Goal: Task Accomplishment & Management: Use online tool/utility

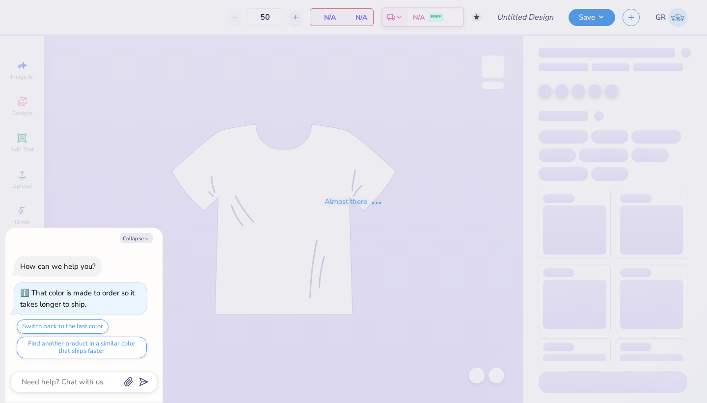
type textarea "x"
type input "Bad Dancing Saves Lives"
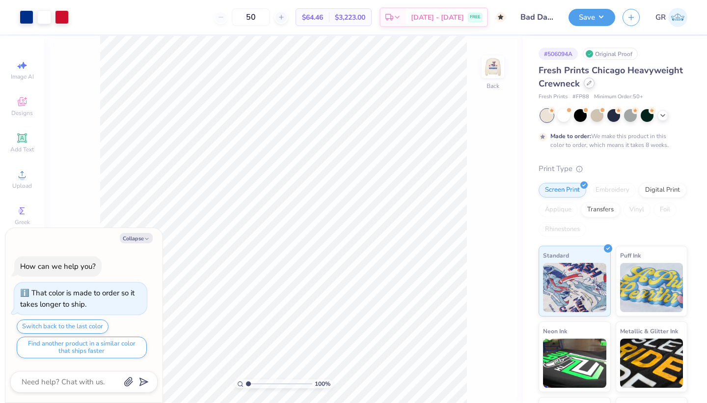
click at [588, 85] on icon at bounding box center [589, 83] width 5 height 5
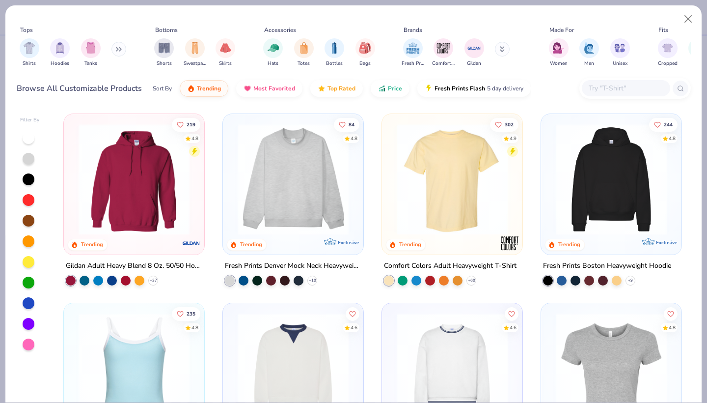
click at [114, 49] on button at bounding box center [119, 49] width 15 height 15
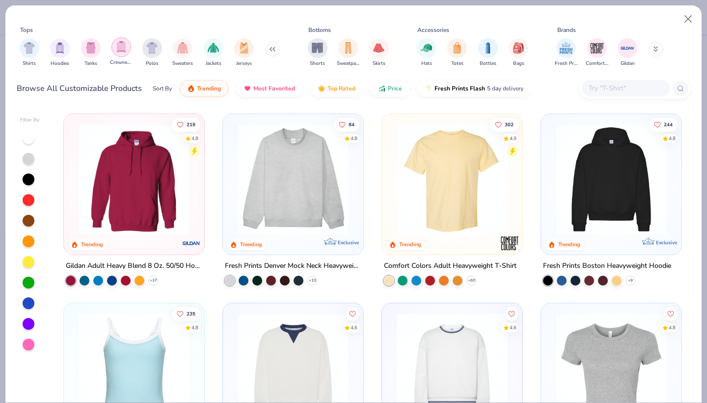
click at [119, 49] on img "filter for Crewnecks" at bounding box center [121, 46] width 11 height 11
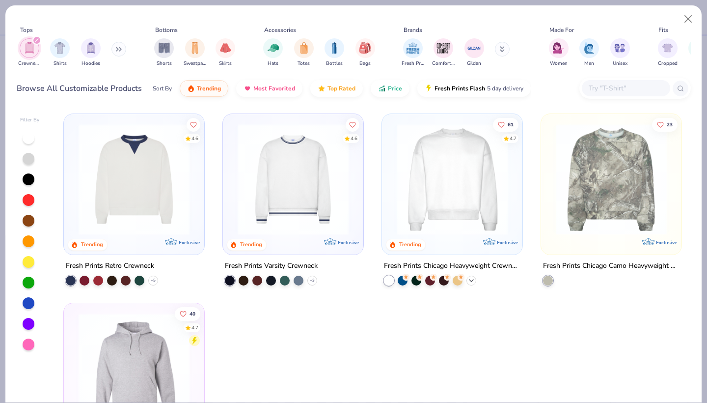
click at [472, 279] on icon at bounding box center [472, 281] width 8 height 8
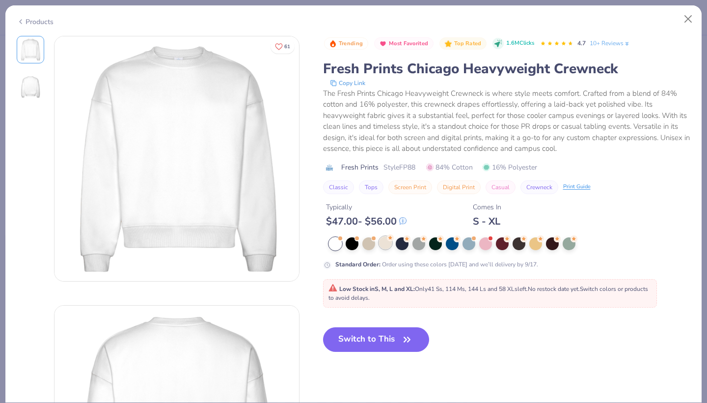
click at [385, 243] on div at bounding box center [385, 242] width 13 height 13
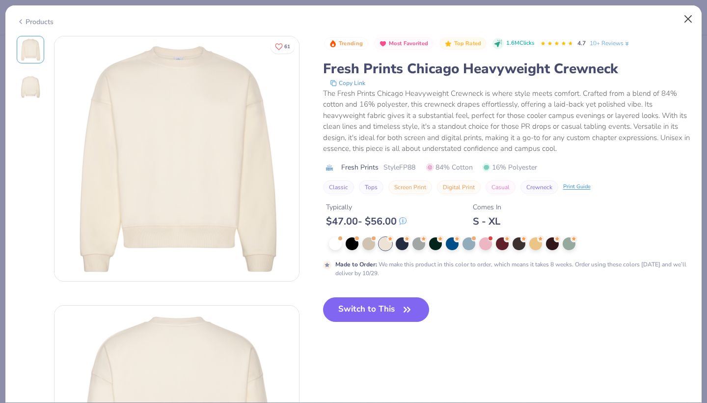
click at [689, 18] on button "Close" at bounding box center [688, 19] width 19 height 19
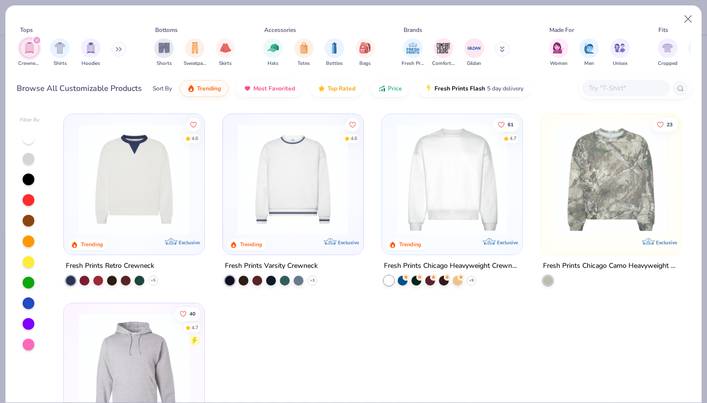
click at [114, 48] on button at bounding box center [119, 49] width 15 height 15
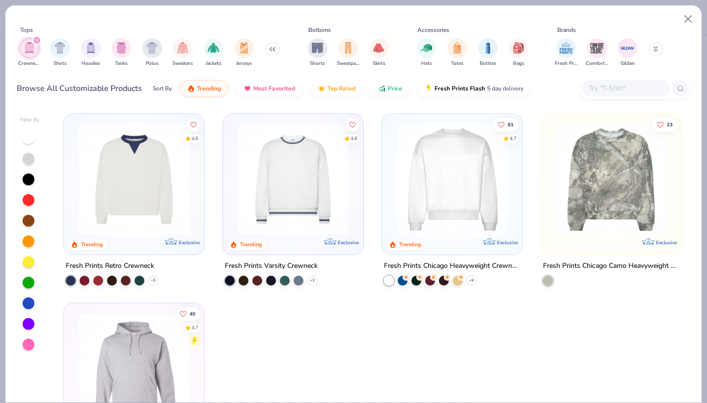
click at [271, 49] on icon at bounding box center [272, 49] width 6 height 5
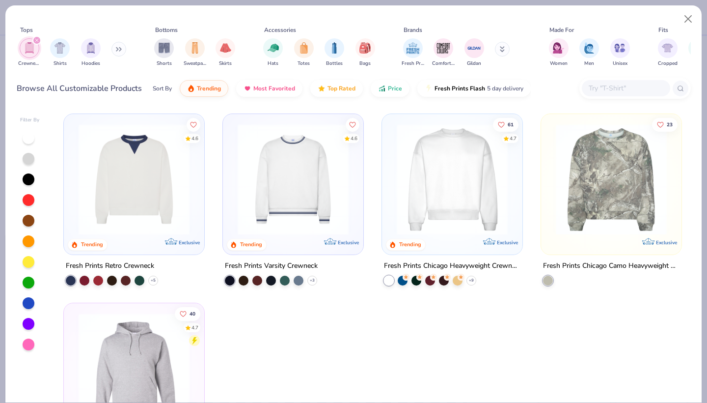
click at [461, 201] on img at bounding box center [452, 179] width 121 height 111
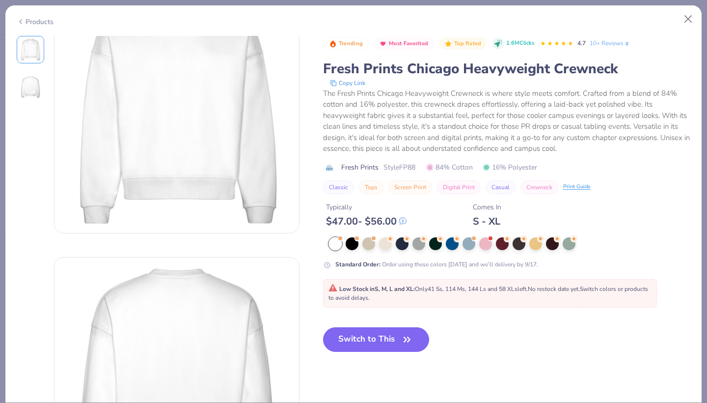
scroll to position [50, 0]
click at [388, 245] on div at bounding box center [385, 242] width 13 height 13
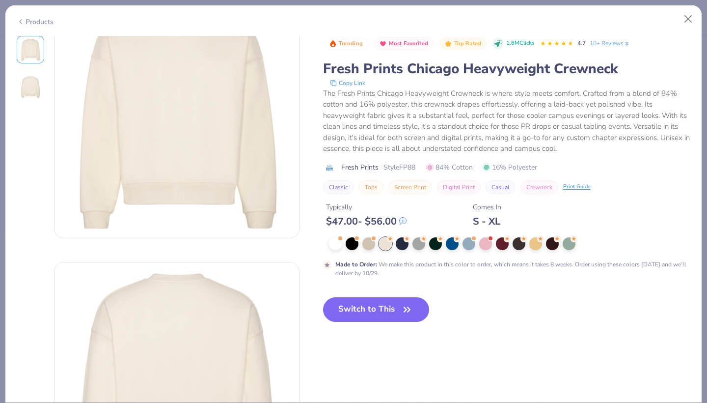
scroll to position [50, 0]
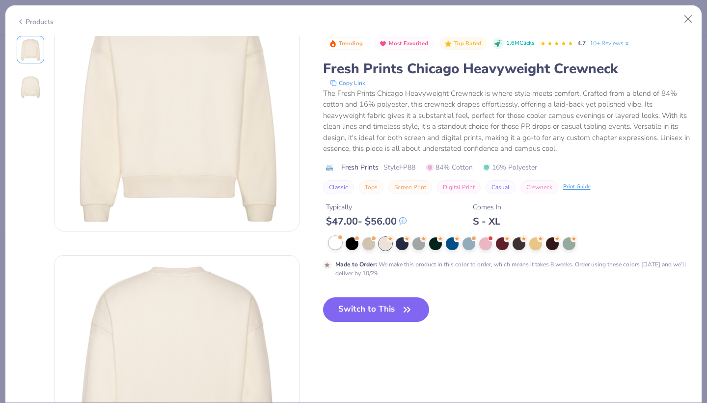
click at [333, 239] on div at bounding box center [335, 242] width 13 height 13
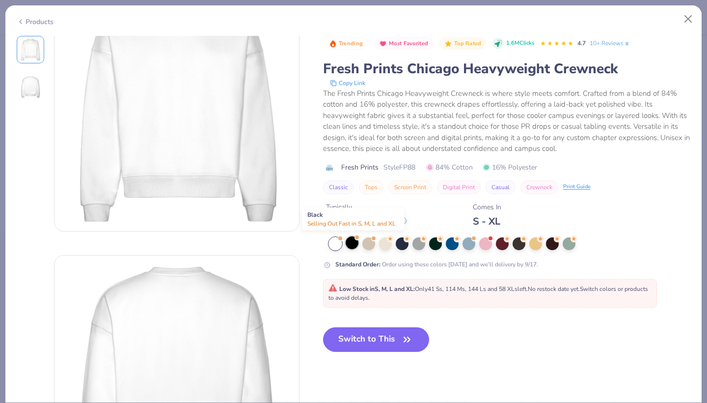
click at [355, 245] on div at bounding box center [352, 242] width 13 height 13
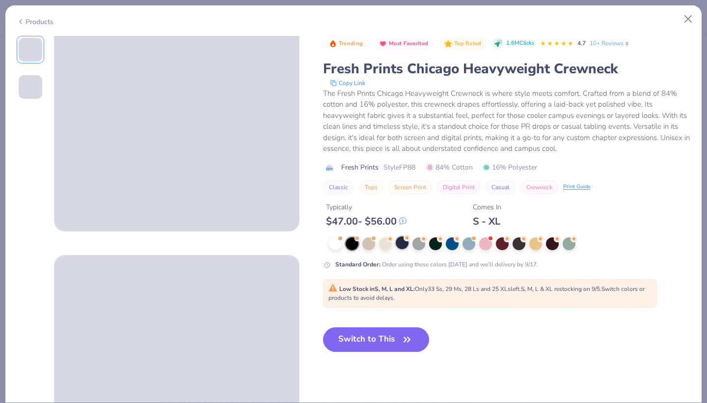
click at [400, 245] on div at bounding box center [402, 242] width 13 height 13
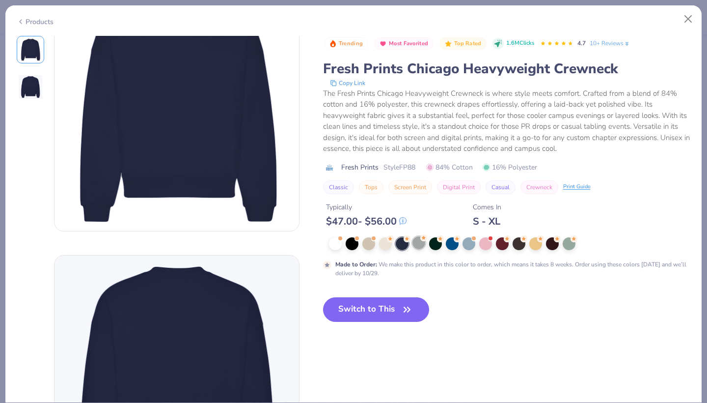
click at [417, 244] on div at bounding box center [419, 242] width 13 height 13
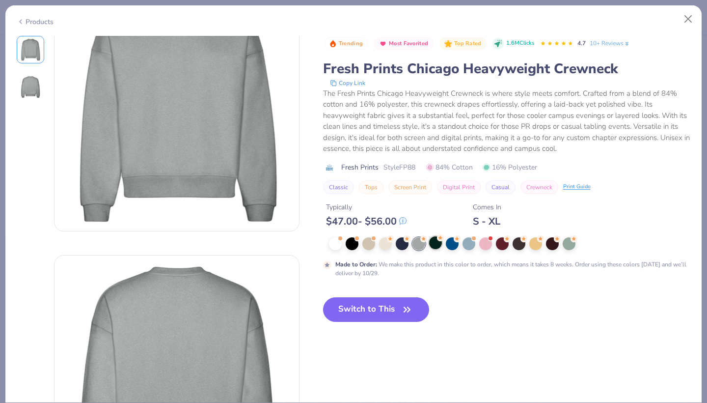
click at [435, 244] on div at bounding box center [435, 242] width 13 height 13
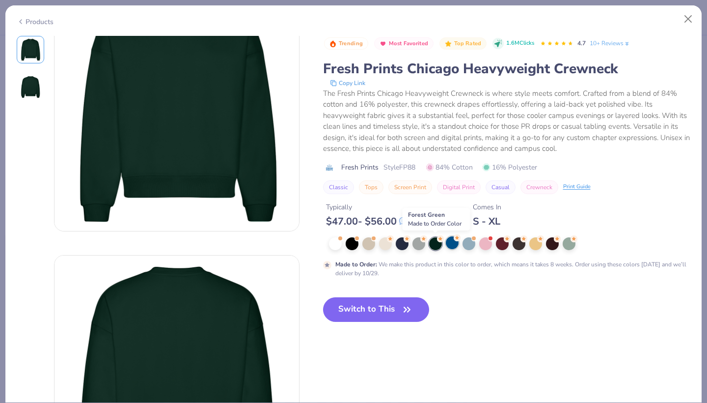
click at [449, 244] on div at bounding box center [452, 242] width 13 height 13
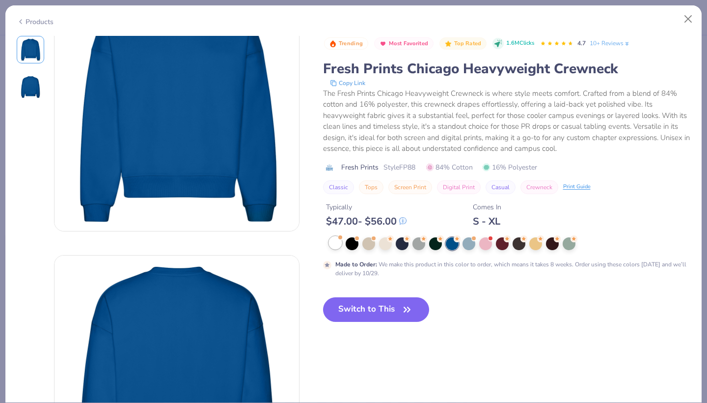
click at [333, 248] on div at bounding box center [335, 242] width 13 height 13
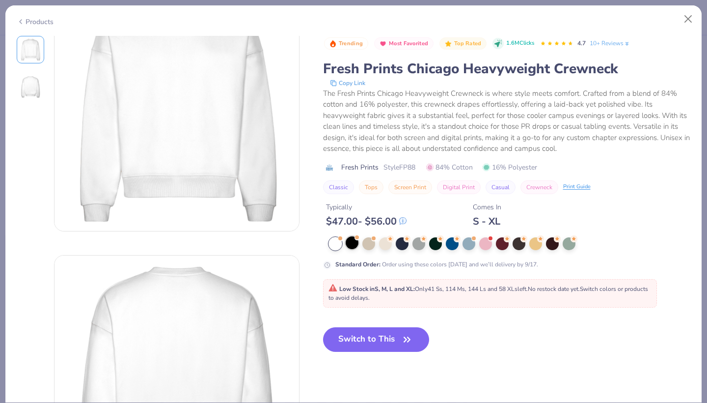
click at [349, 246] on div at bounding box center [352, 242] width 13 height 13
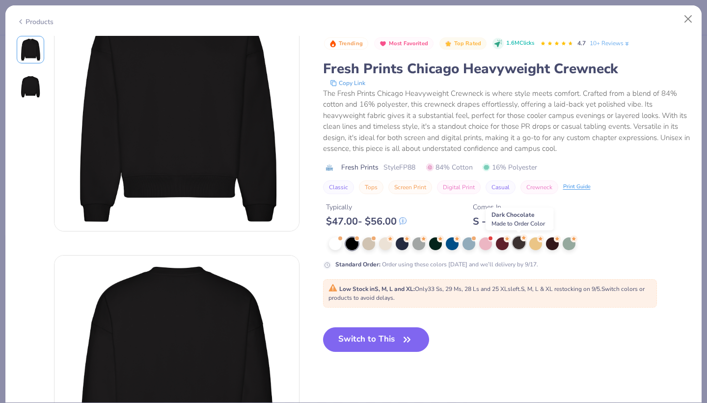
click at [522, 245] on div at bounding box center [519, 242] width 13 height 13
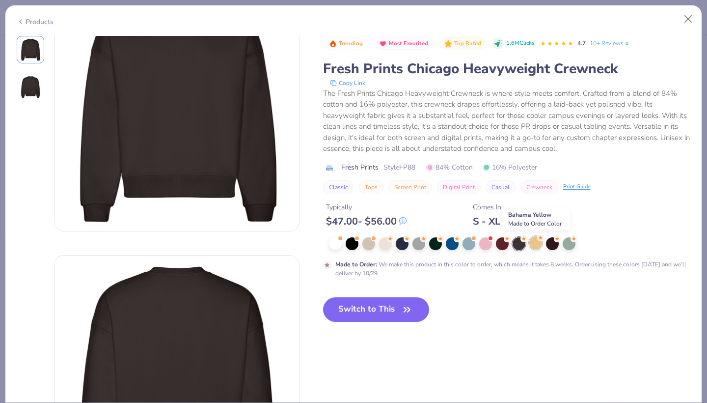
click at [394, 240] on circle at bounding box center [390, 238] width 7 height 7
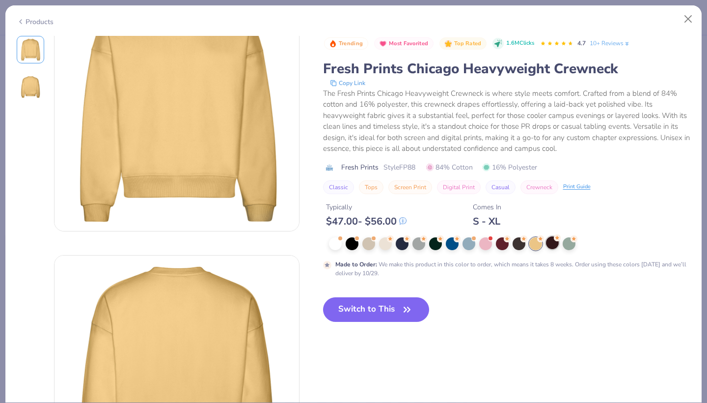
click at [394, 239] on circle at bounding box center [390, 238] width 7 height 7
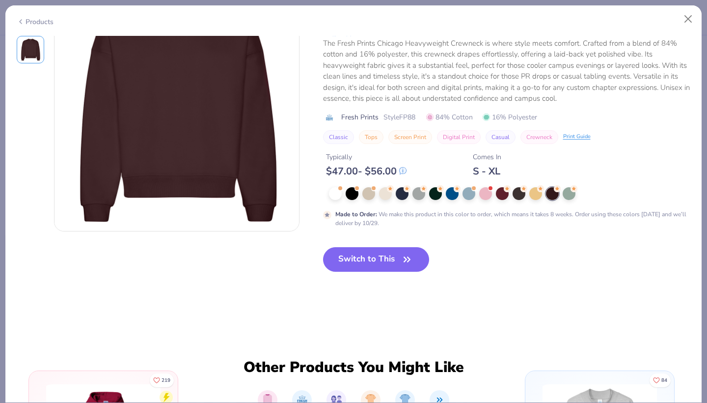
click at [567, 240] on div "Trending Most Favorited Top Rated 1.6M Clicks 4.7 10+ Reviews Fresh Prints Chic…" at bounding box center [507, 137] width 368 height 302
click at [573, 196] on div at bounding box center [569, 192] width 13 height 13
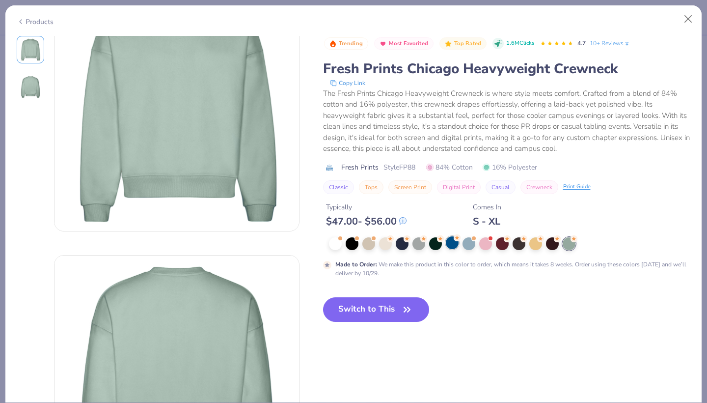
click at [452, 249] on div at bounding box center [452, 242] width 13 height 13
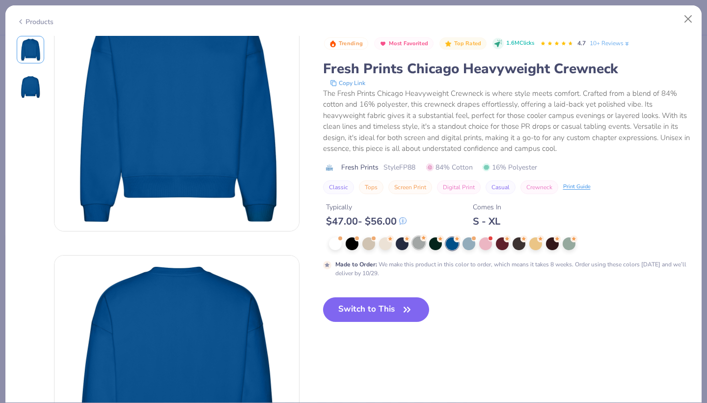
click at [425, 245] on div at bounding box center [419, 242] width 13 height 13
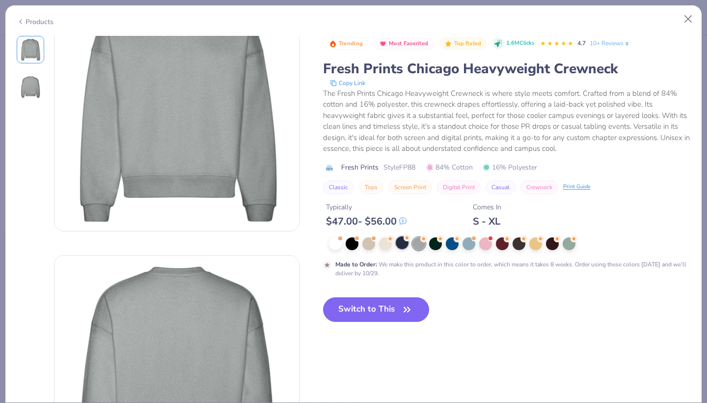
click at [398, 246] on div at bounding box center [402, 242] width 13 height 13
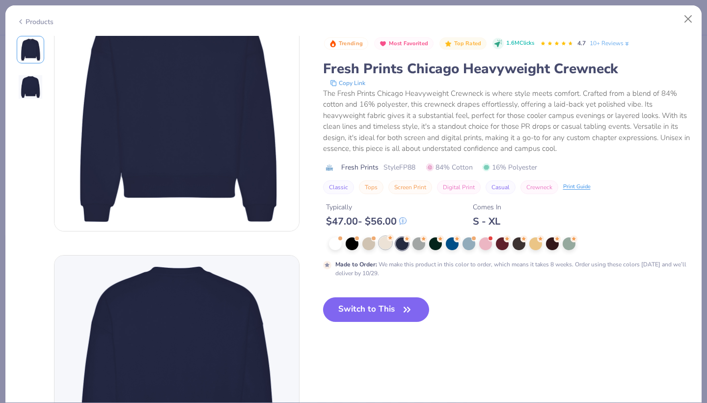
click at [383, 244] on div at bounding box center [385, 242] width 13 height 13
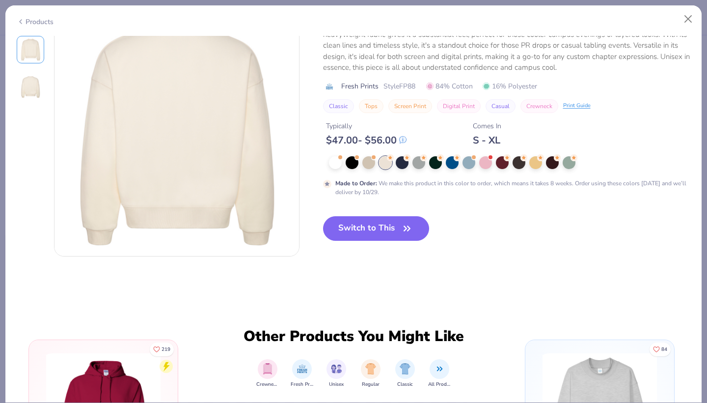
scroll to position [202, 0]
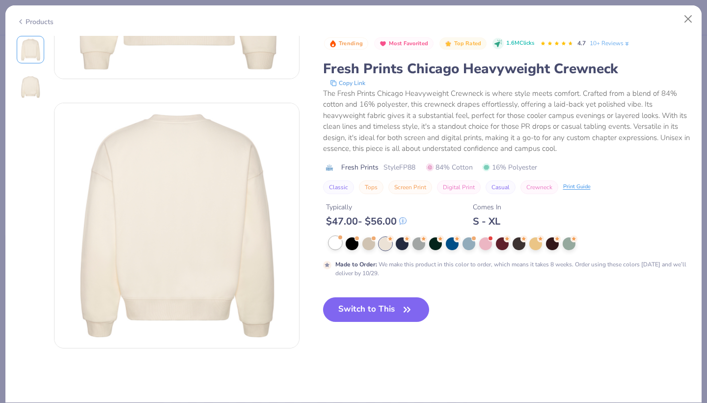
click at [339, 244] on div at bounding box center [335, 242] width 13 height 13
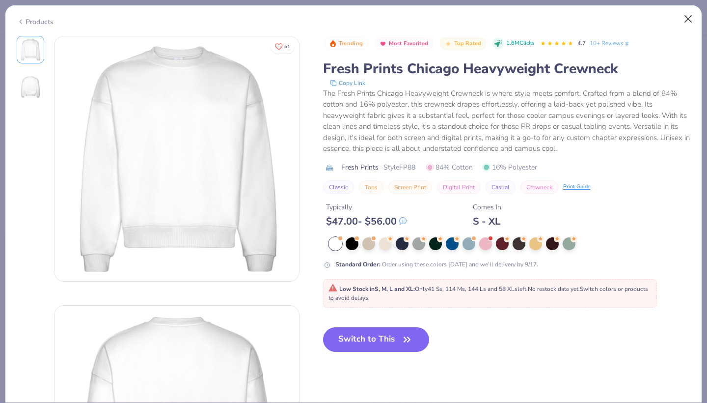
click at [688, 22] on button "Close" at bounding box center [688, 19] width 19 height 19
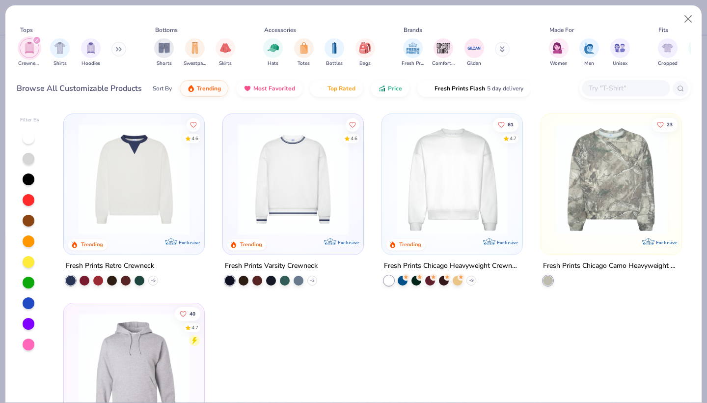
click at [501, 48] on button at bounding box center [502, 49] width 15 height 15
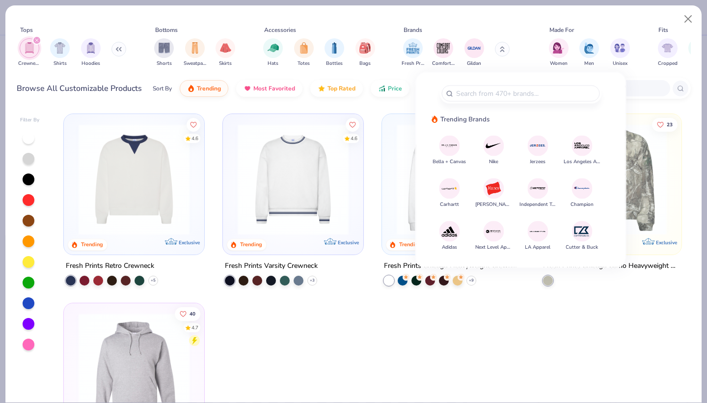
click at [500, 48] on button at bounding box center [502, 49] width 15 height 15
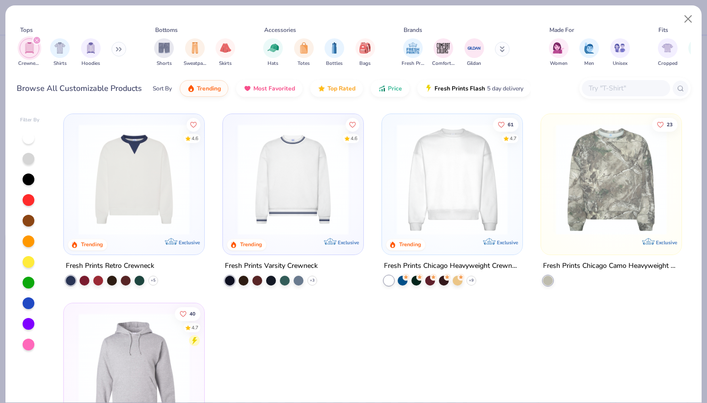
click at [480, 186] on img at bounding box center [452, 179] width 121 height 111
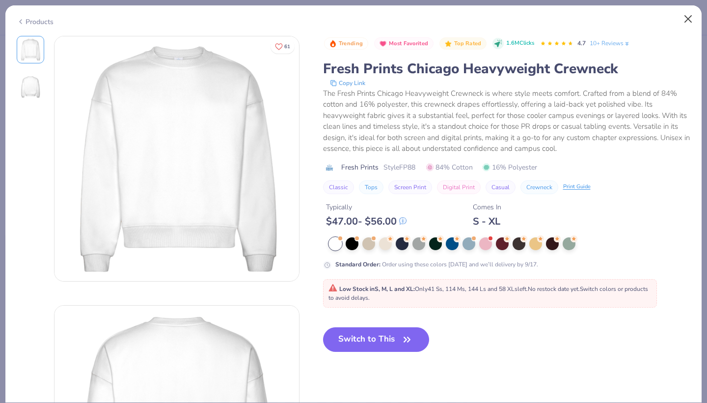
click at [693, 16] on button "Close" at bounding box center [688, 19] width 19 height 19
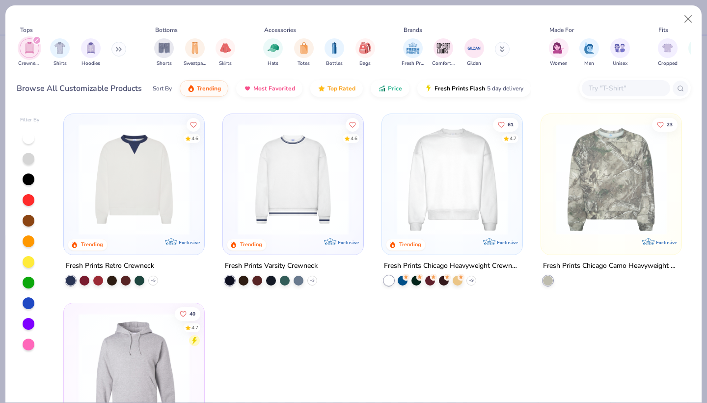
click at [454, 198] on img at bounding box center [452, 179] width 121 height 111
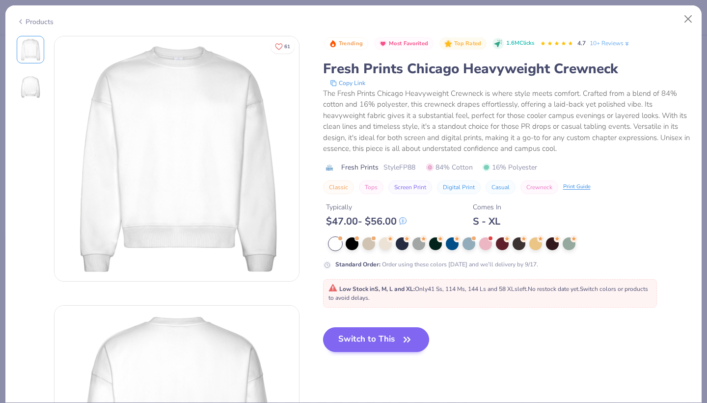
click at [360, 341] on button "Switch to This" at bounding box center [376, 339] width 107 height 25
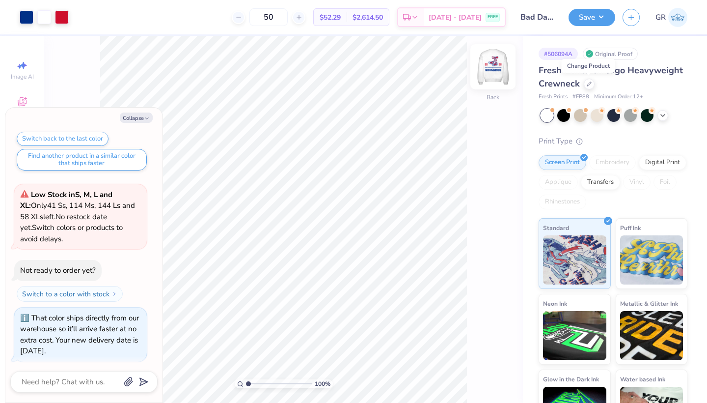
click at [500, 80] on div "Back" at bounding box center [493, 73] width 23 height 35
click at [499, 80] on img at bounding box center [493, 66] width 39 height 39
click at [139, 116] on button "Collapse" at bounding box center [136, 118] width 33 height 10
type textarea "x"
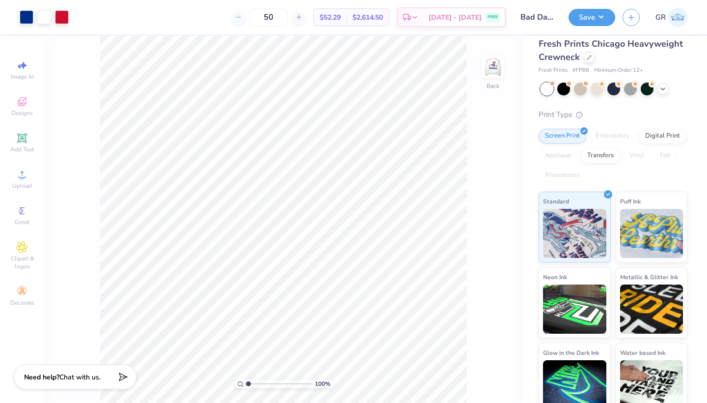
scroll to position [26, 0]
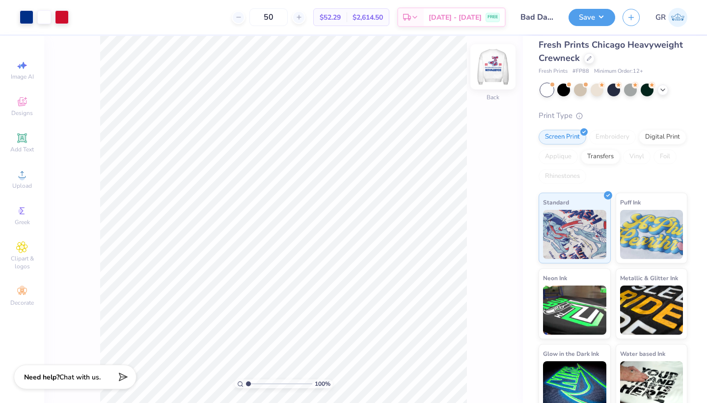
click at [499, 67] on img at bounding box center [493, 66] width 39 height 39
